Goal: Information Seeking & Learning: Learn about a topic

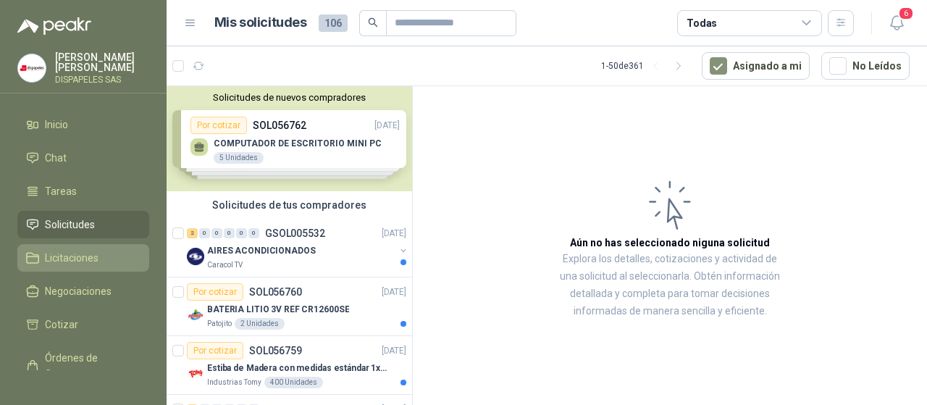
click at [65, 259] on span "Licitaciones" at bounding box center [72, 258] width 54 height 16
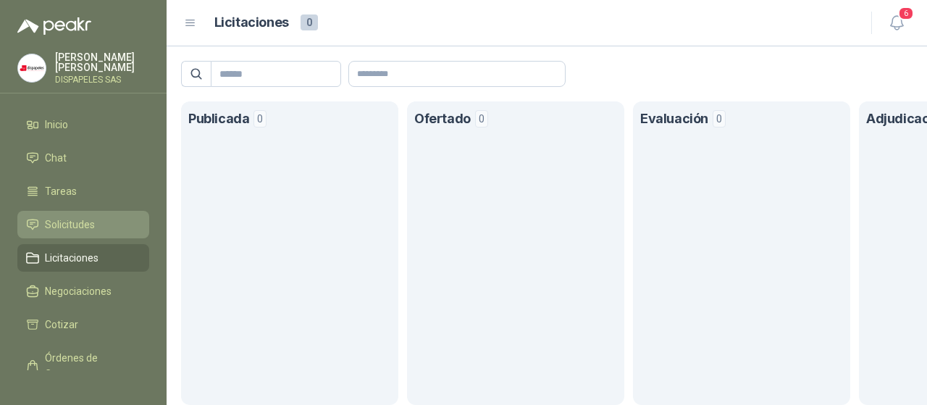
click at [75, 221] on span "Solicitudes" at bounding box center [70, 225] width 50 height 16
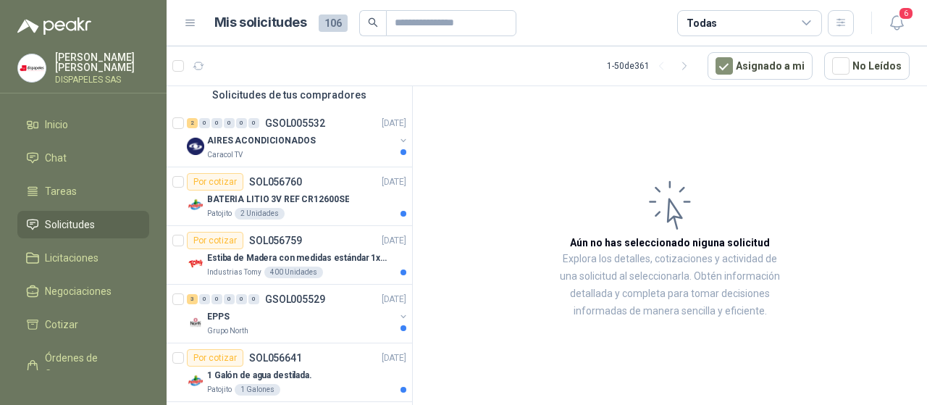
scroll to position [133, 0]
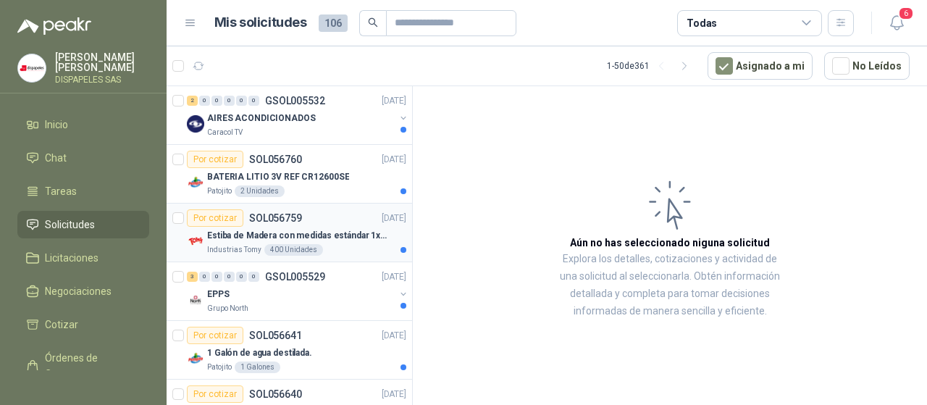
click at [285, 233] on p "Estiba de Madera con medidas estándar 1x120x15 de alto" at bounding box center [297, 236] width 180 height 14
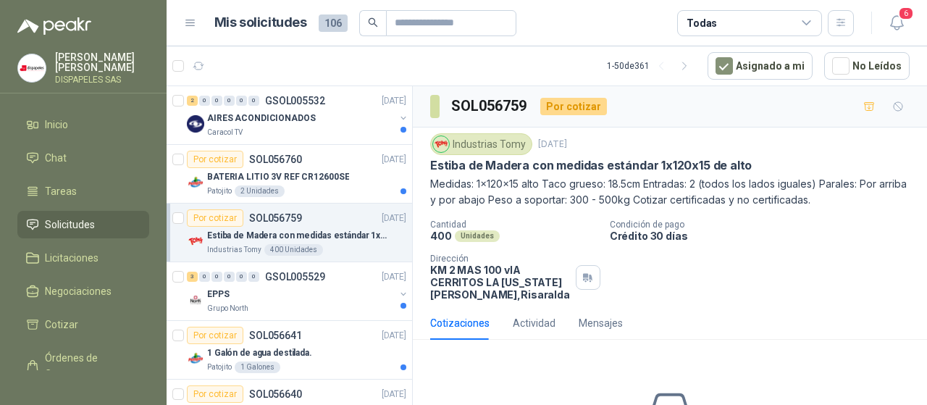
click at [222, 220] on div "Por cotizar" at bounding box center [215, 217] width 57 height 17
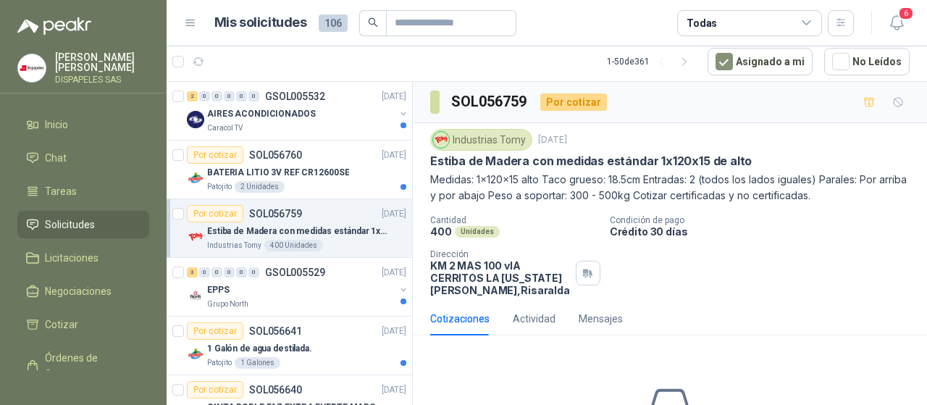
click at [322, 228] on p "Estiba de Madera con medidas estándar 1x120x15 de alto" at bounding box center [297, 232] width 180 height 14
click at [314, 243] on div "400 Unidades" at bounding box center [293, 246] width 59 height 12
click at [284, 209] on p "SOL056759" at bounding box center [275, 214] width 53 height 10
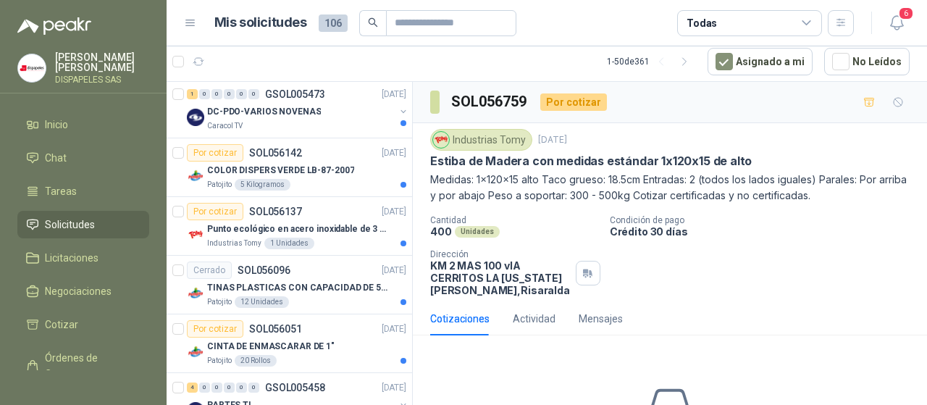
scroll to position [1142, 0]
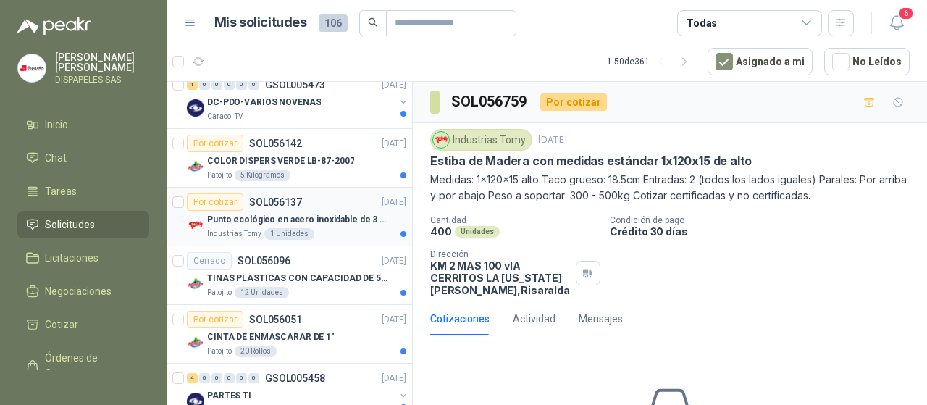
click at [321, 219] on p "Punto ecológico en acero inoxidable de 3 puestos, con capacidad para 121L cada …" at bounding box center [297, 220] width 180 height 14
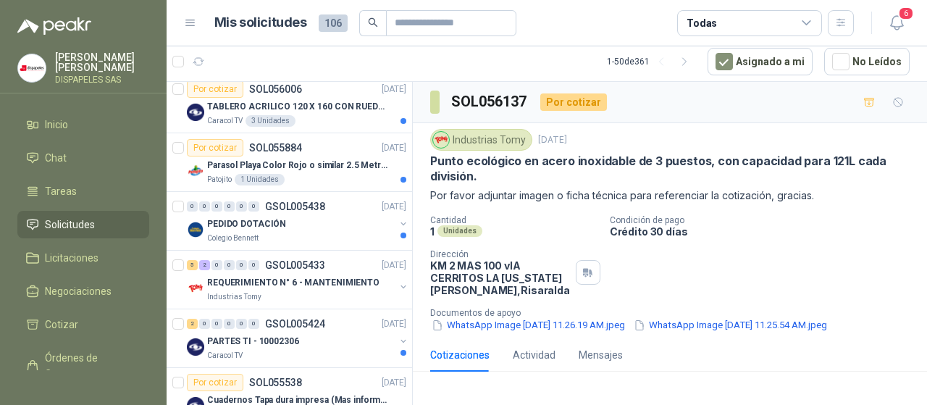
scroll to position [1522, 0]
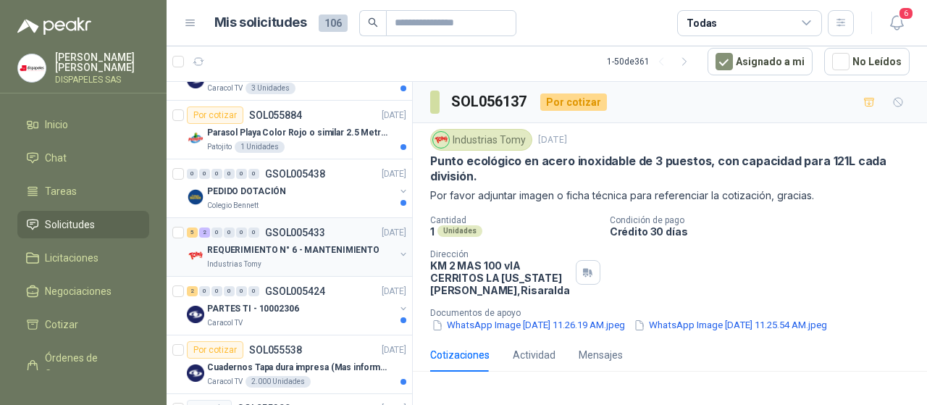
click at [335, 243] on p "REQUERIMIENTO N° 6 - MANTENIMIENTO" at bounding box center [293, 250] width 172 height 14
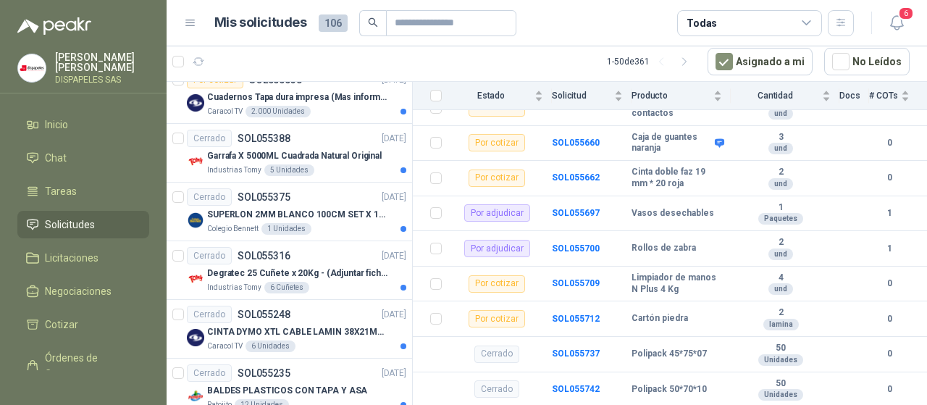
scroll to position [1788, 0]
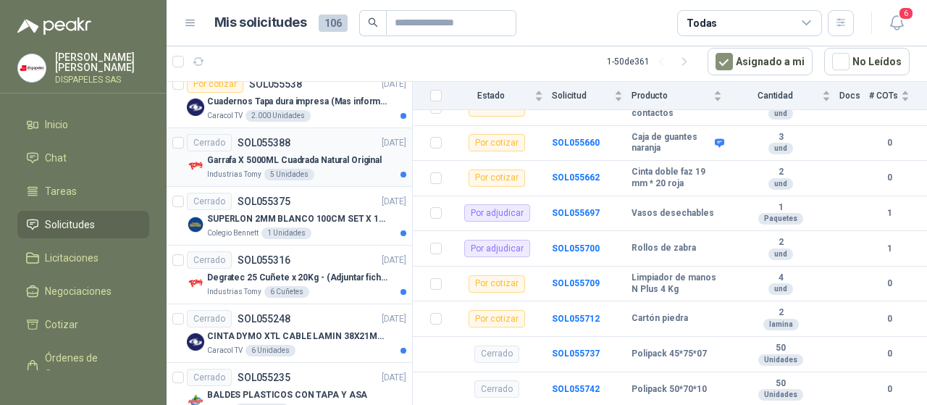
click at [307, 157] on p "Garrafa X 5000ML Cuadrada Natural Original" at bounding box center [294, 161] width 175 height 14
